Goal: Contribute content

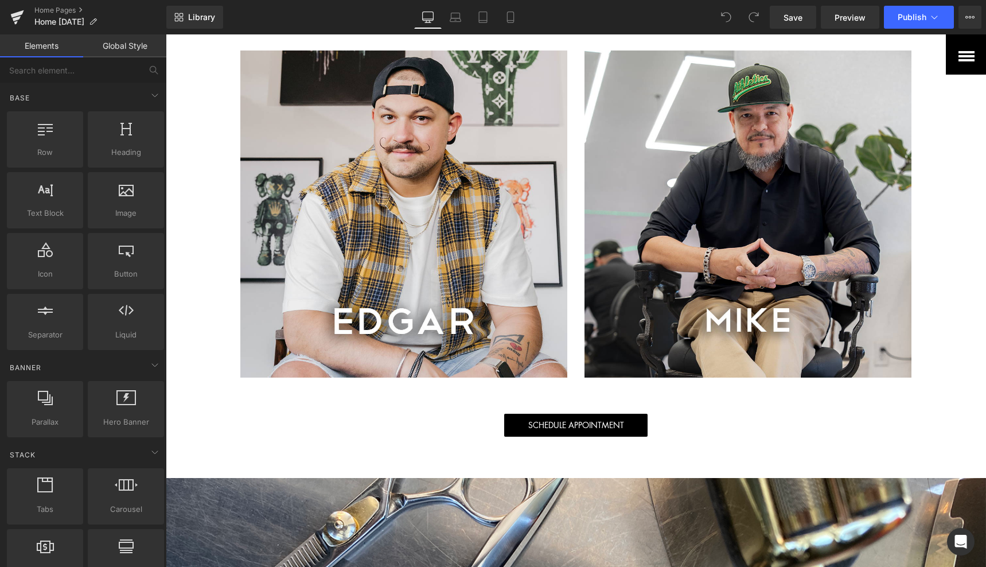
scroll to position [1393, 0]
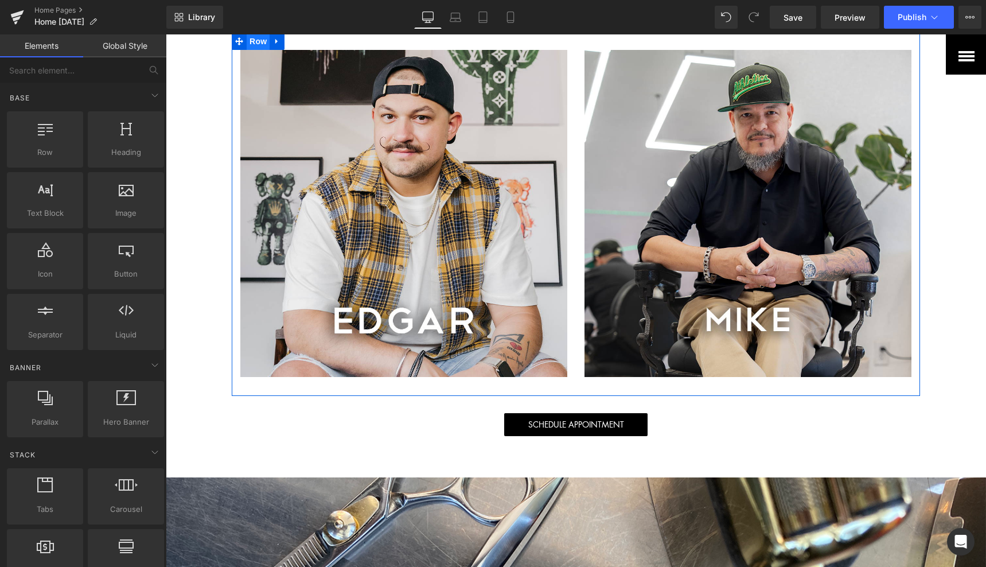
click at [256, 50] on span "Row" at bounding box center [258, 41] width 23 height 17
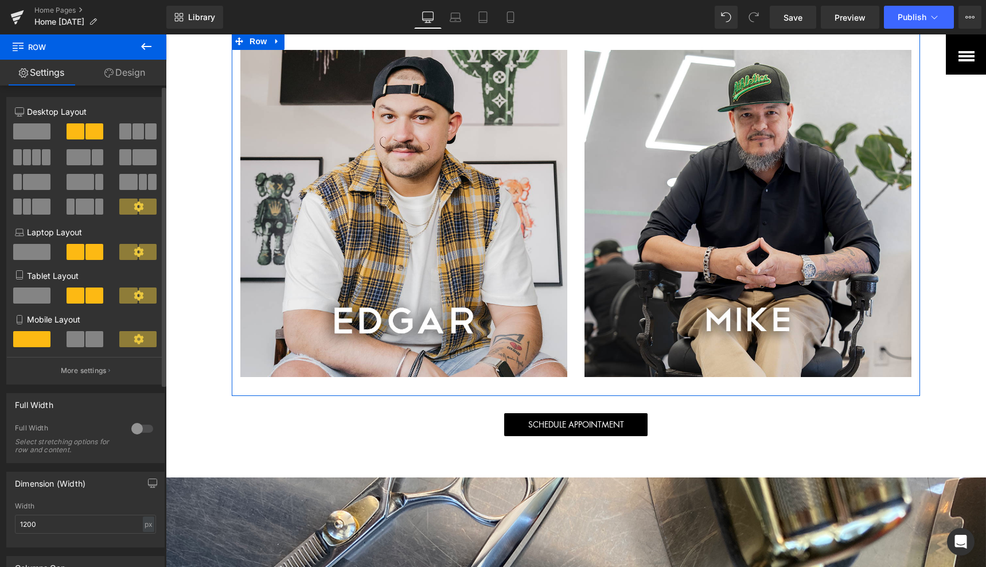
click at [127, 134] on span at bounding box center [124, 131] width 11 height 16
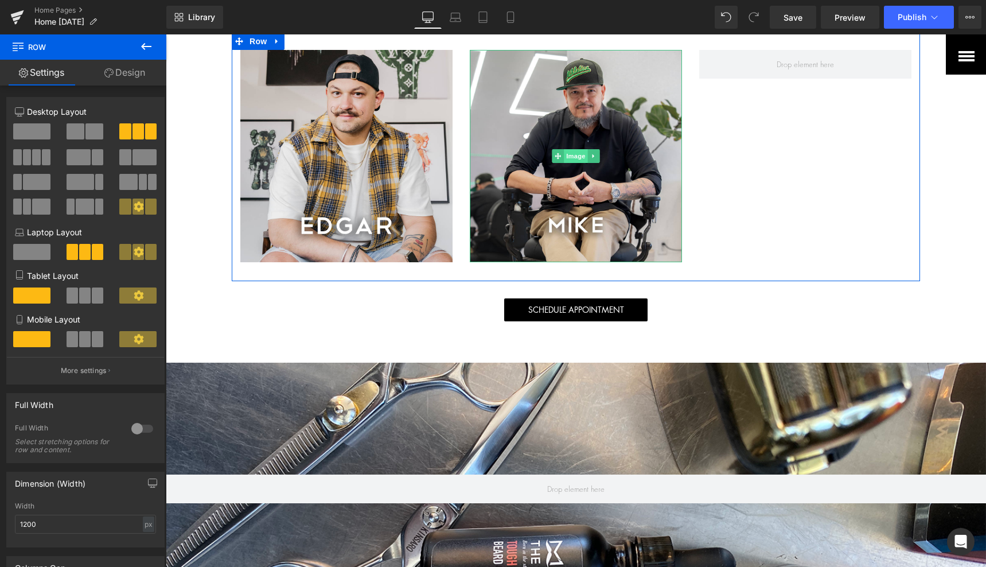
click at [575, 163] on span "Image" at bounding box center [576, 156] width 24 height 14
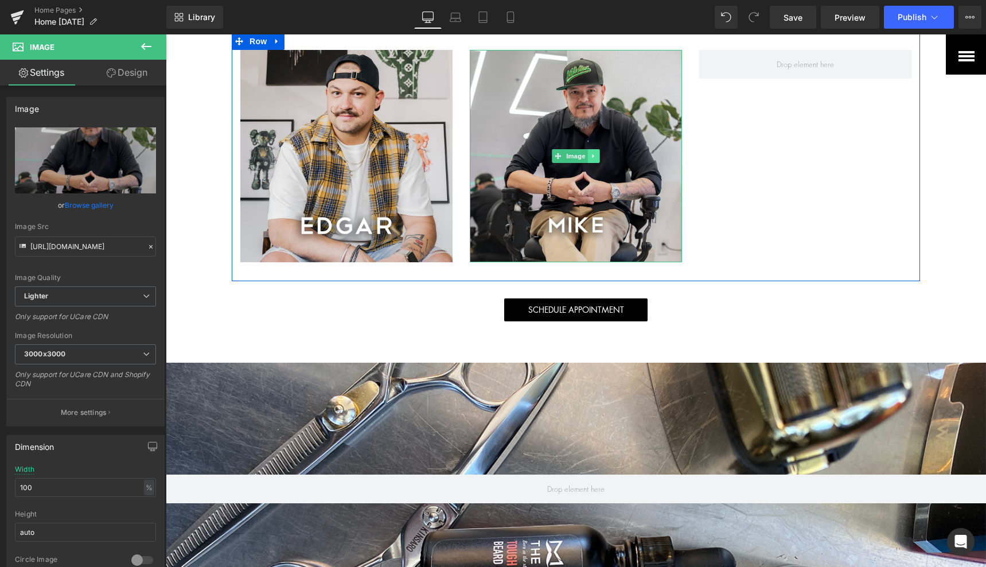
click at [591, 159] on icon at bounding box center [594, 156] width 6 height 7
click at [585, 159] on icon at bounding box center [588, 156] width 6 height 6
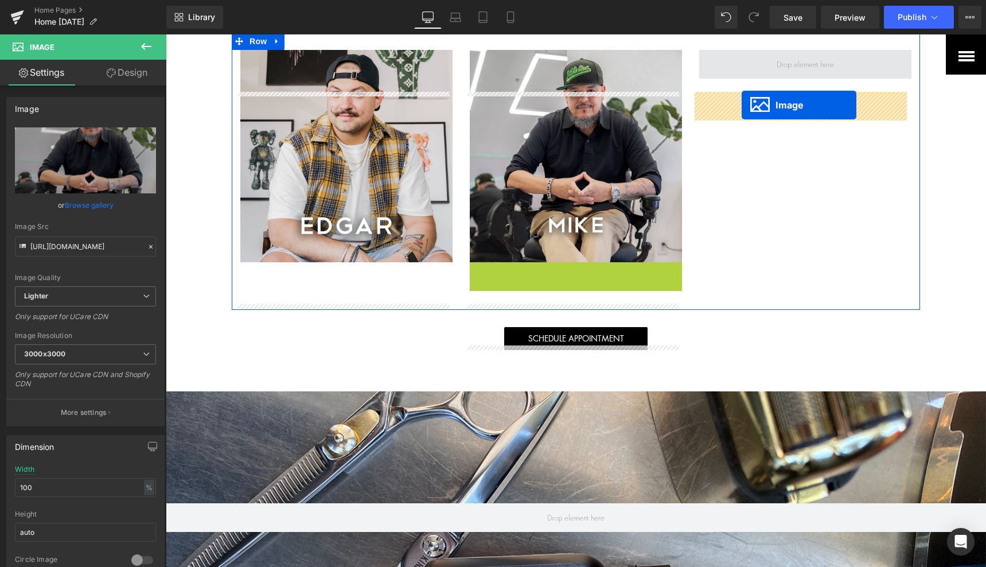
drag, startPoint x: 550, startPoint y: 410, endPoint x: 741, endPoint y: 105, distance: 359.5
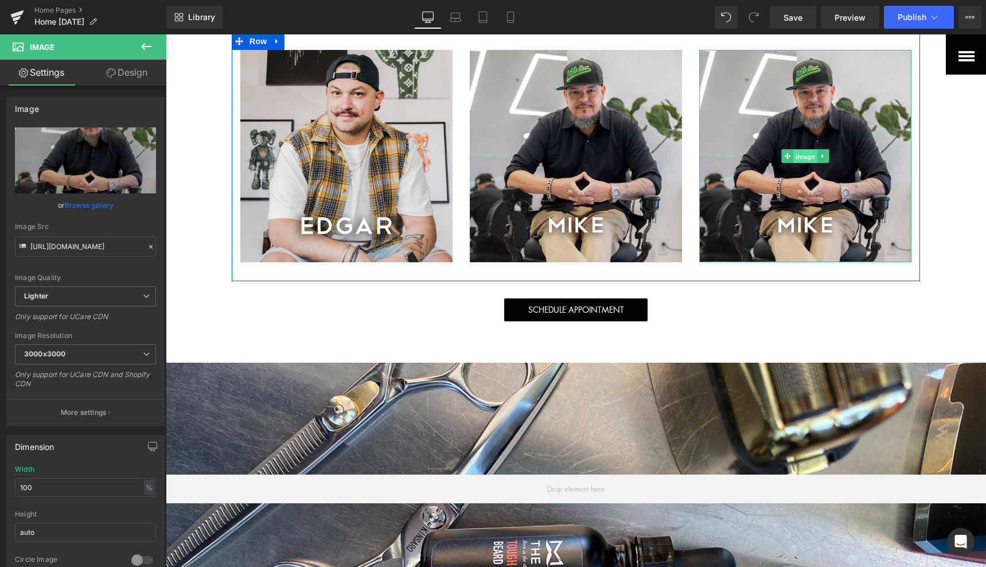
click at [797, 163] on span "Image" at bounding box center [805, 157] width 24 height 14
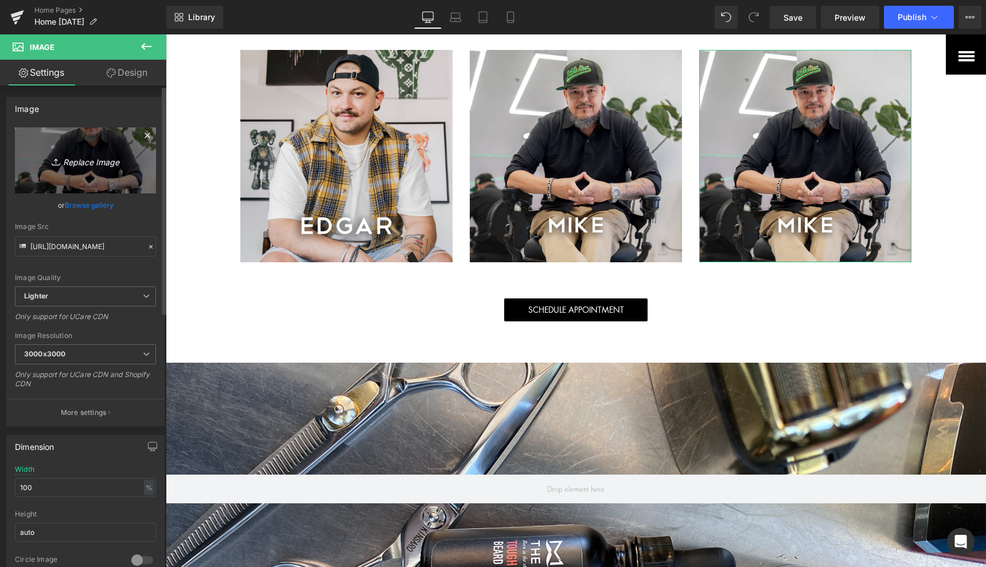
click at [83, 174] on link "Replace Image" at bounding box center [85, 160] width 141 height 66
type input "C:\fakepath\[PERSON_NAME].png"
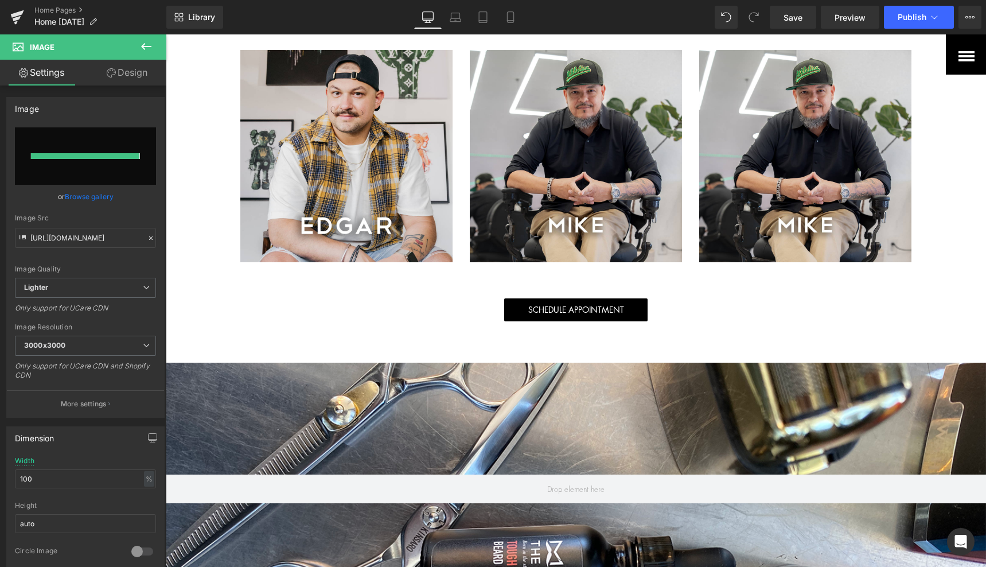
type input "[URL][DOMAIN_NAME][PERSON_NAME]"
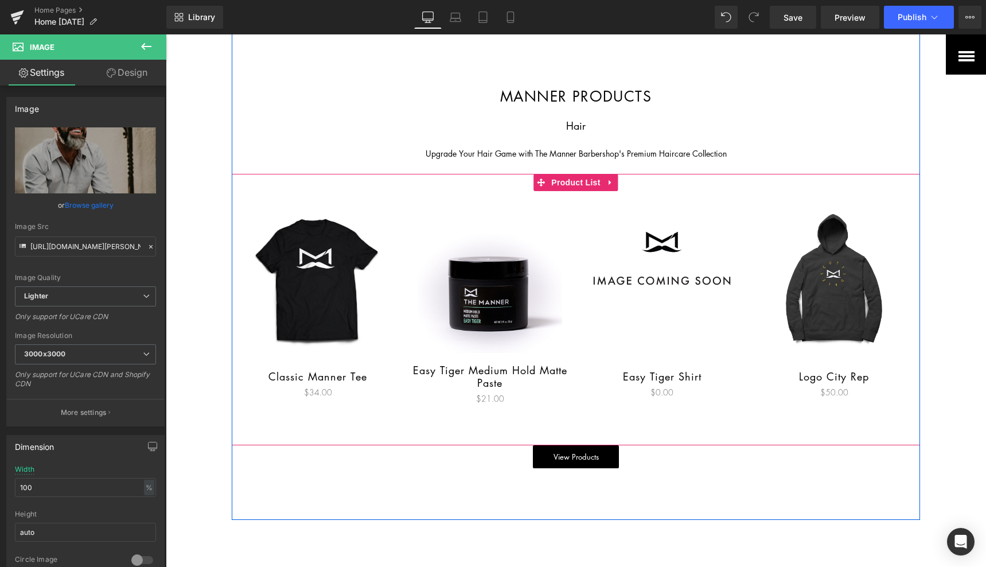
scroll to position [2097, 0]
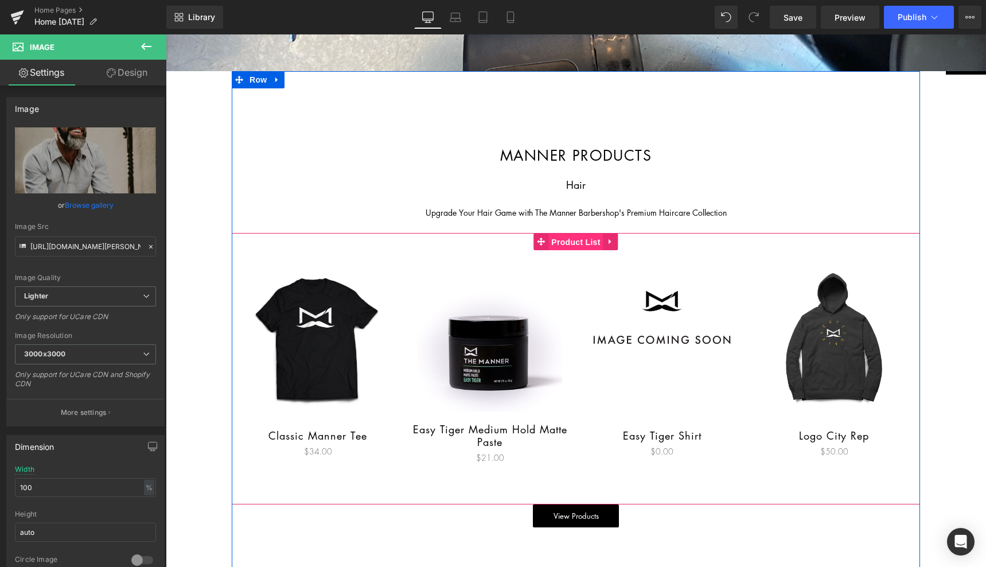
click at [565, 251] on span "Product List" at bounding box center [575, 241] width 54 height 17
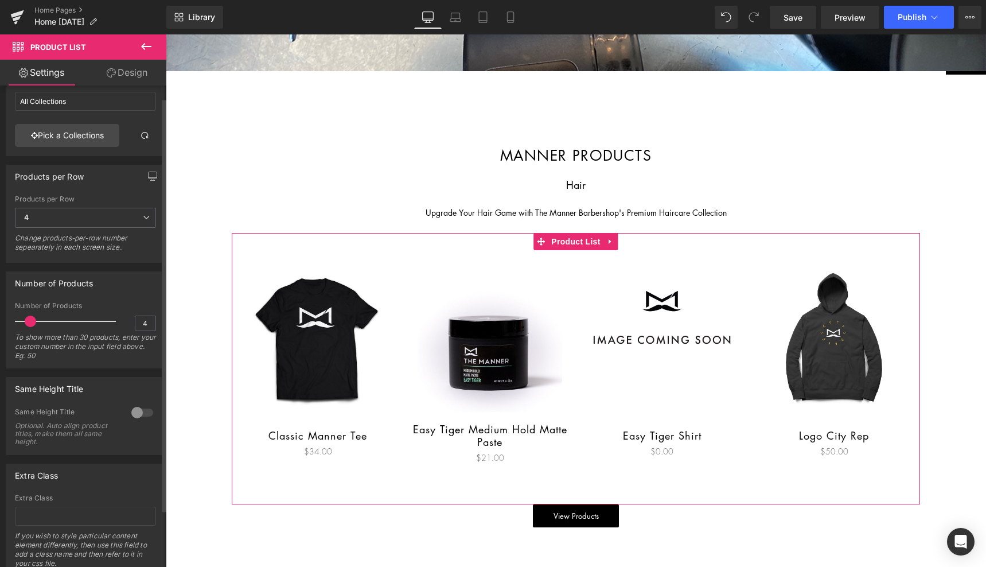
scroll to position [0, 0]
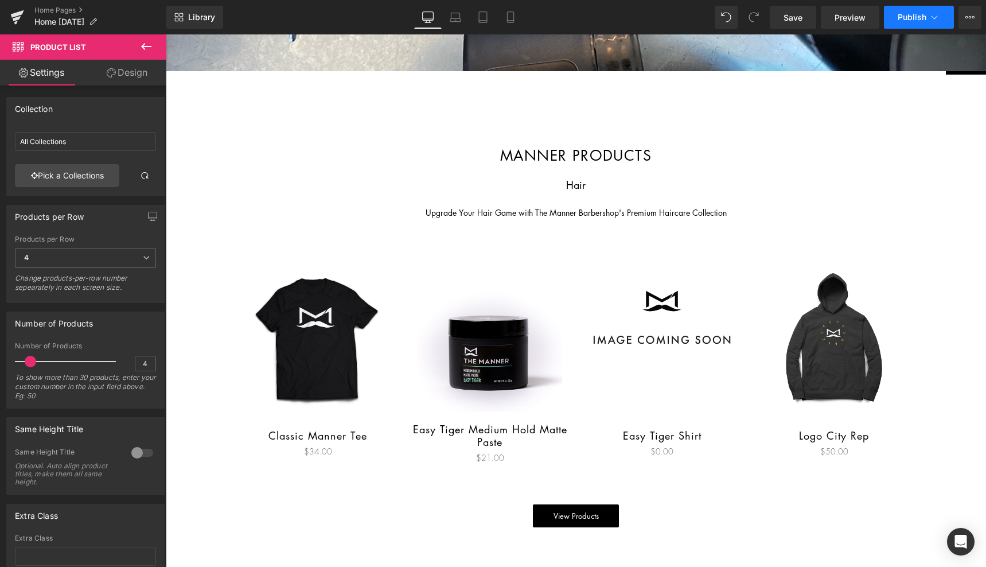
click at [909, 18] on span "Publish" at bounding box center [912, 17] width 29 height 9
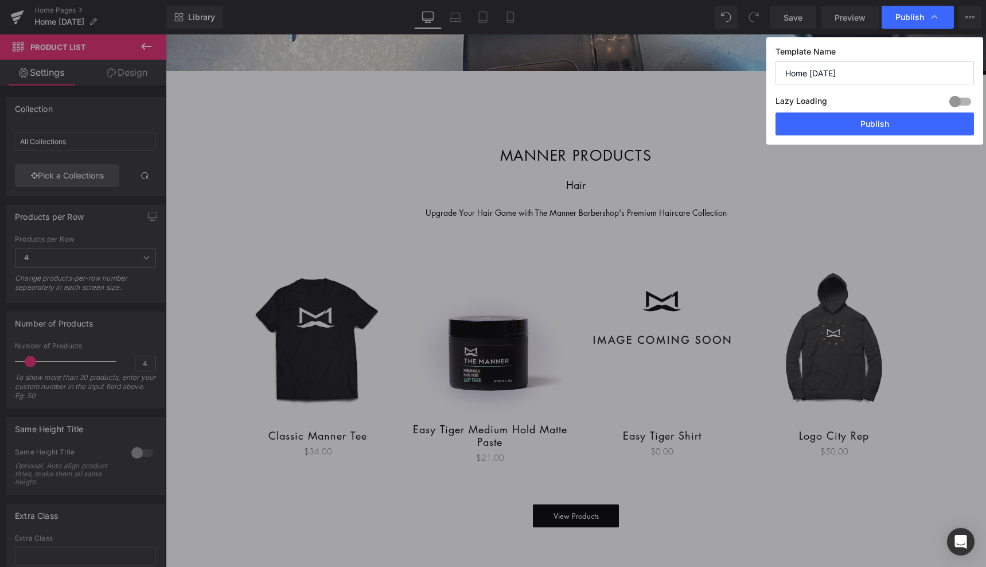
click at [874, 72] on input "Home [DATE]" at bounding box center [875, 72] width 198 height 23
type input "Home [DATE]"
click at [872, 120] on button "Publish" at bounding box center [875, 123] width 198 height 23
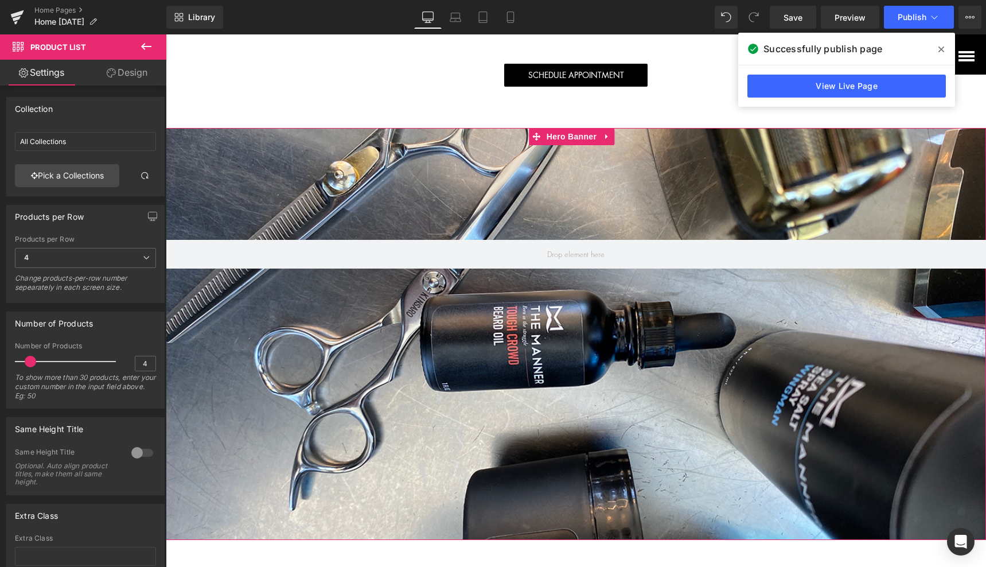
scroll to position [1620, 0]
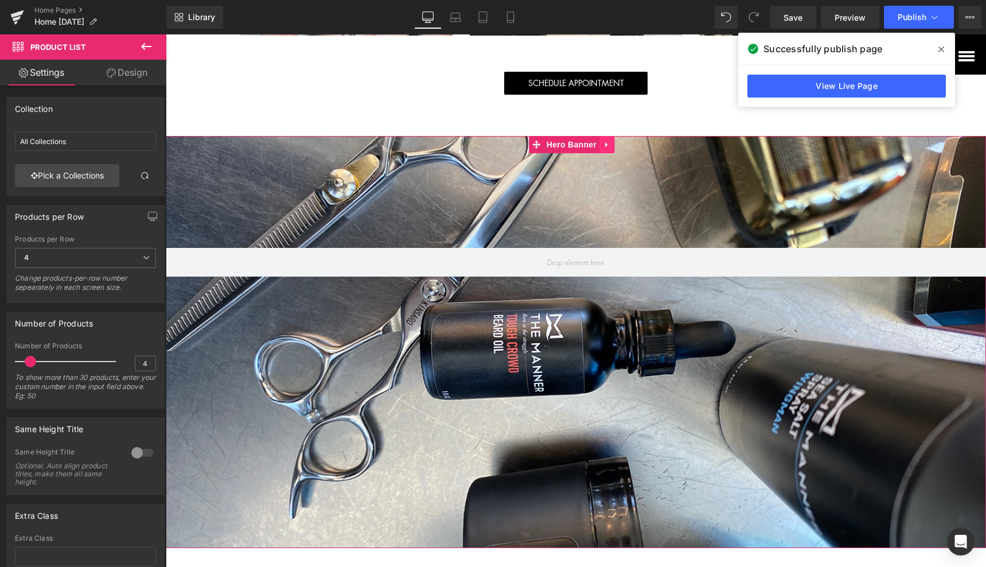
click at [606, 149] on icon at bounding box center [607, 144] width 8 height 9
click at [618, 153] on link at bounding box center [614, 144] width 15 height 17
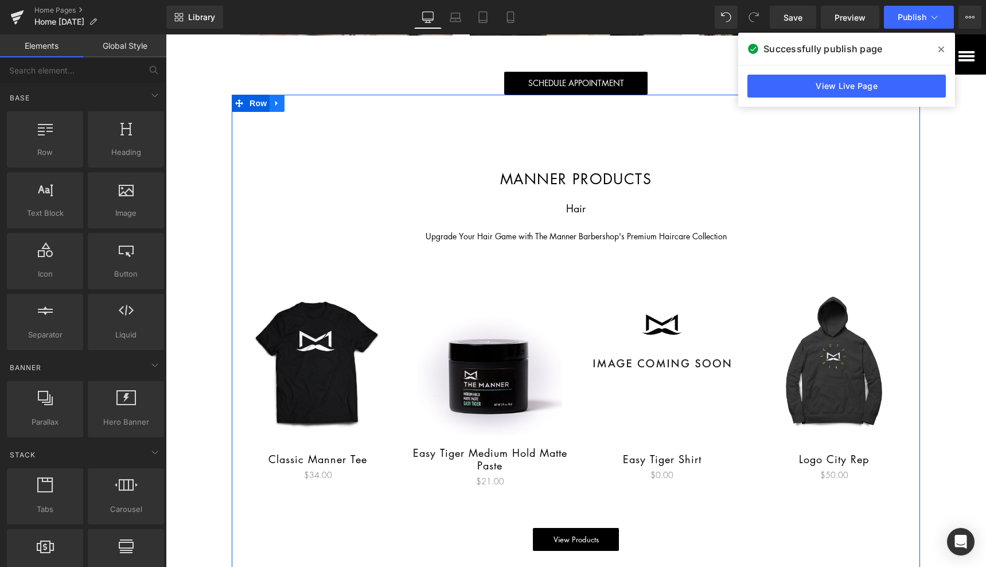
click at [274, 107] on icon at bounding box center [277, 103] width 8 height 9
click at [307, 112] on link at bounding box center [306, 103] width 15 height 17
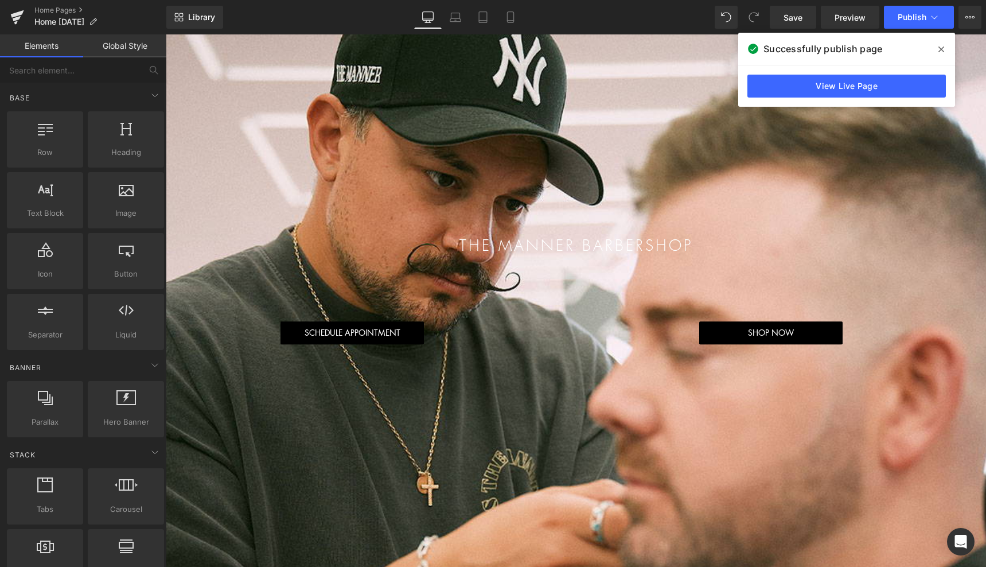
scroll to position [57, 0]
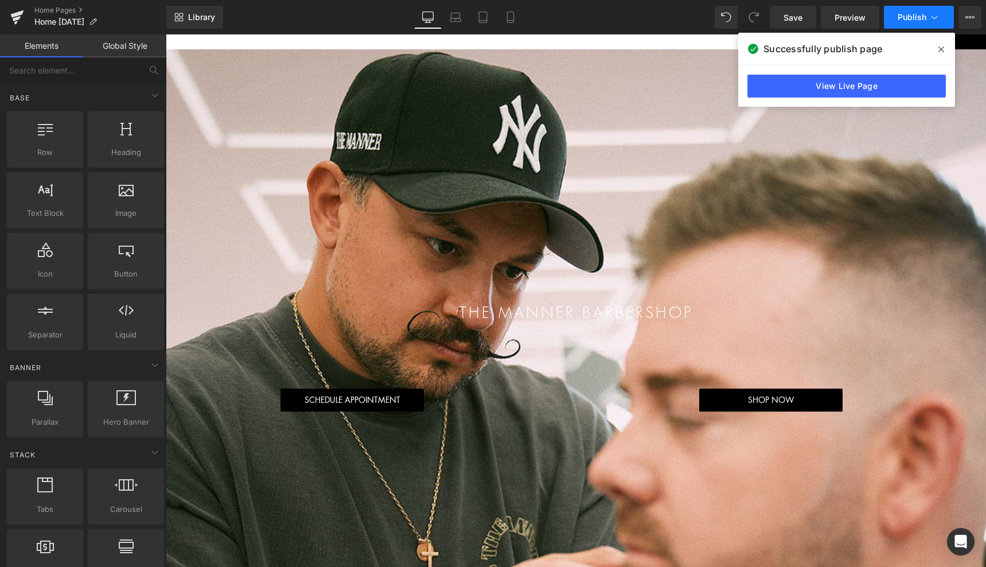
click at [922, 20] on span "Publish" at bounding box center [912, 17] width 29 height 9
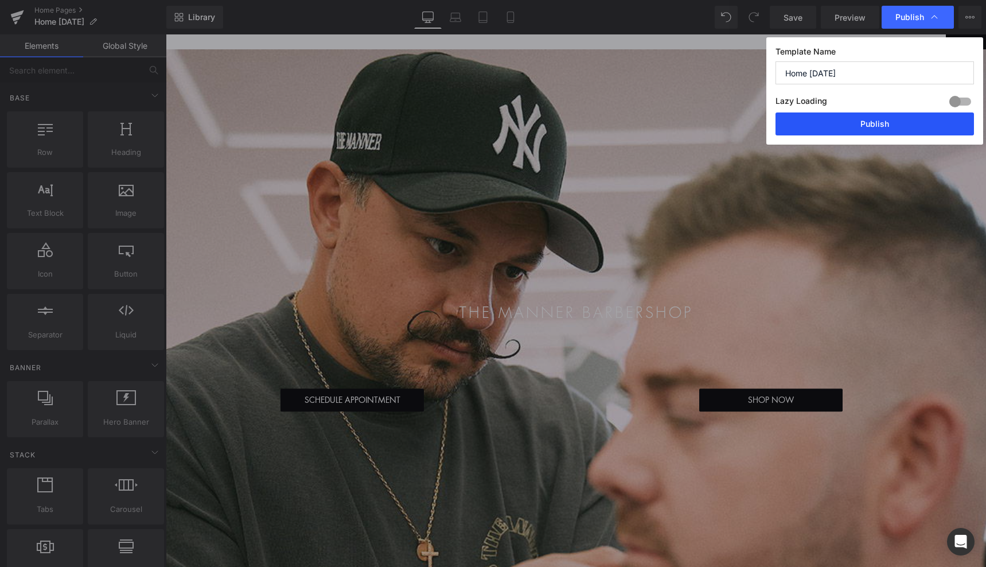
click at [836, 130] on button "Publish" at bounding box center [875, 123] width 198 height 23
